Goal: Transaction & Acquisition: Purchase product/service

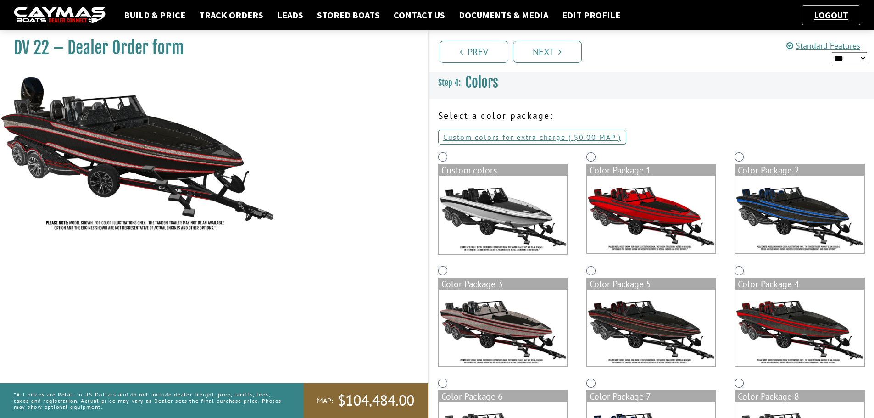
scroll to position [92, 0]
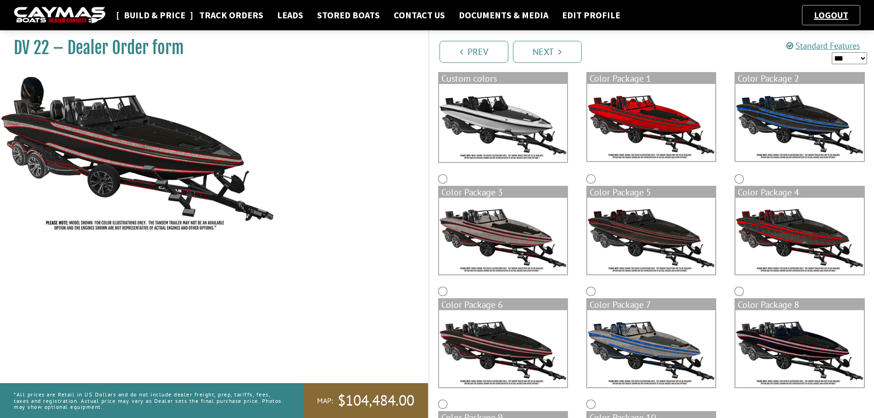
click at [162, 14] on link "Build & Price" at bounding box center [154, 15] width 71 height 12
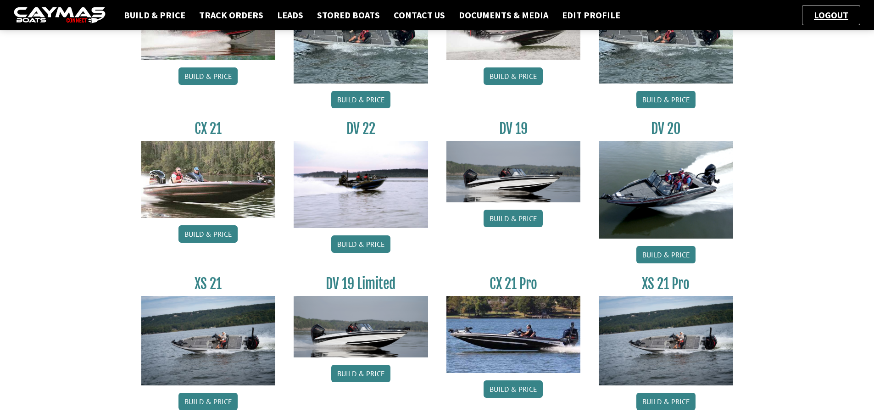
scroll to position [694, 0]
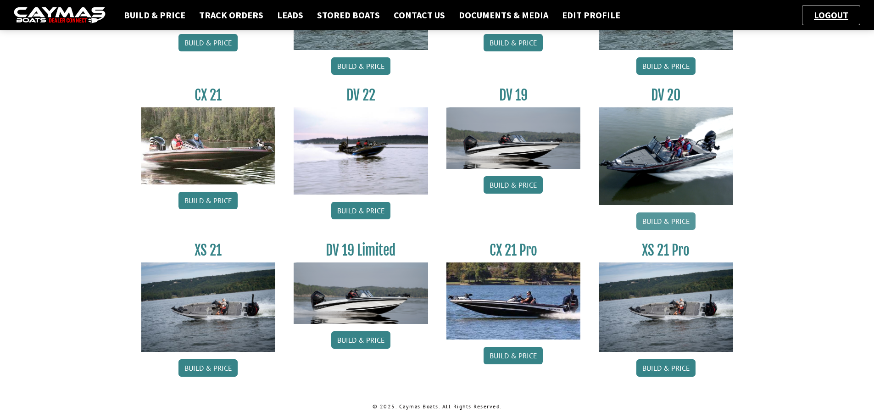
click at [674, 223] on link "Build & Price" at bounding box center [666, 220] width 59 height 17
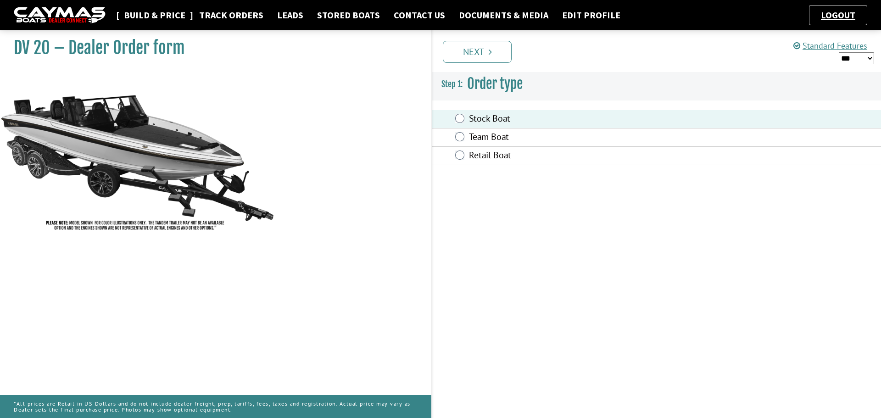
click at [181, 13] on link "Build & Price" at bounding box center [154, 15] width 71 height 12
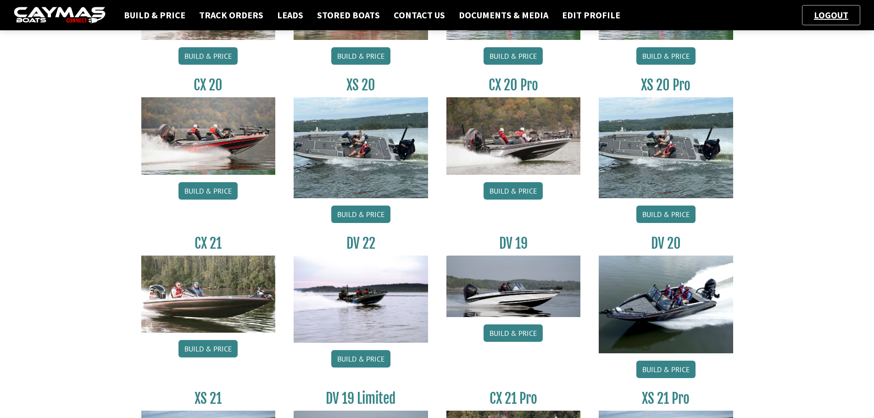
scroll to position [694, 0]
